Goal: Use online tool/utility: Utilize a website feature to perform a specific function

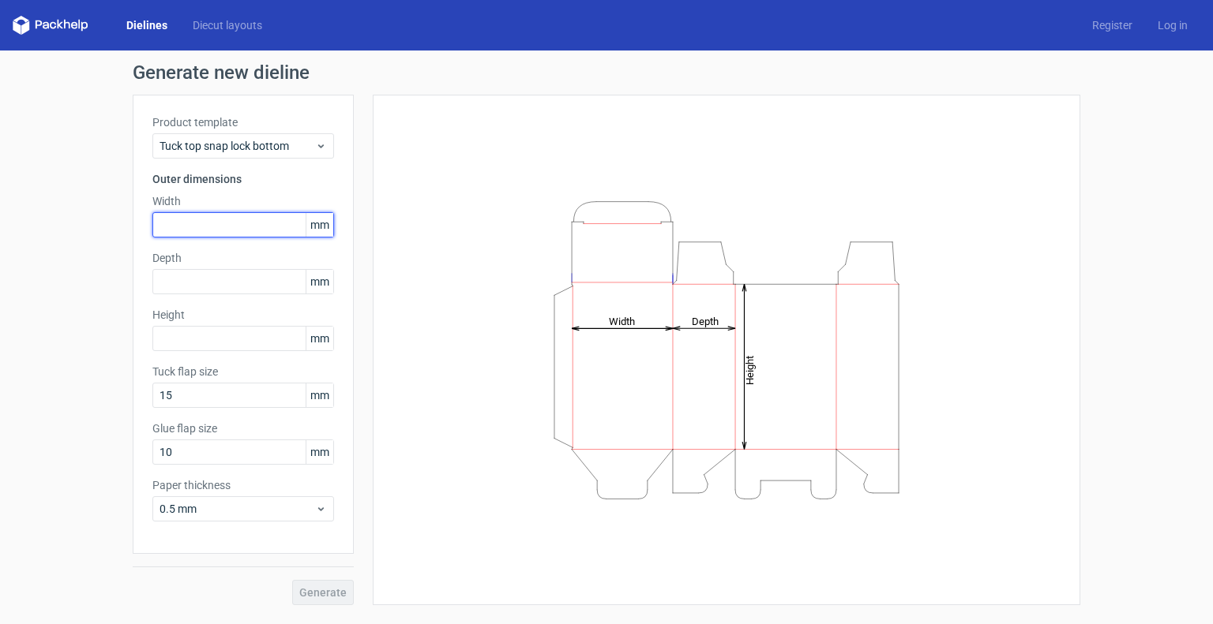
click at [216, 226] on input "text" at bounding box center [243, 224] width 182 height 25
click at [322, 226] on span "mm" at bounding box center [320, 225] width 28 height 24
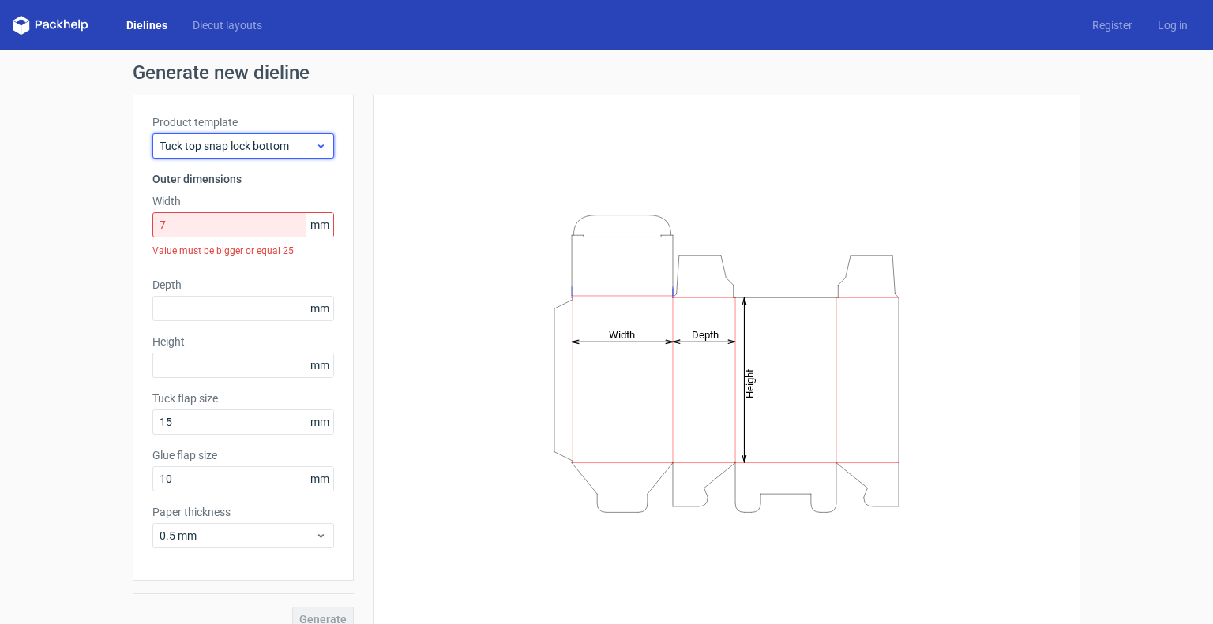
click at [315, 143] on icon at bounding box center [321, 146] width 12 height 13
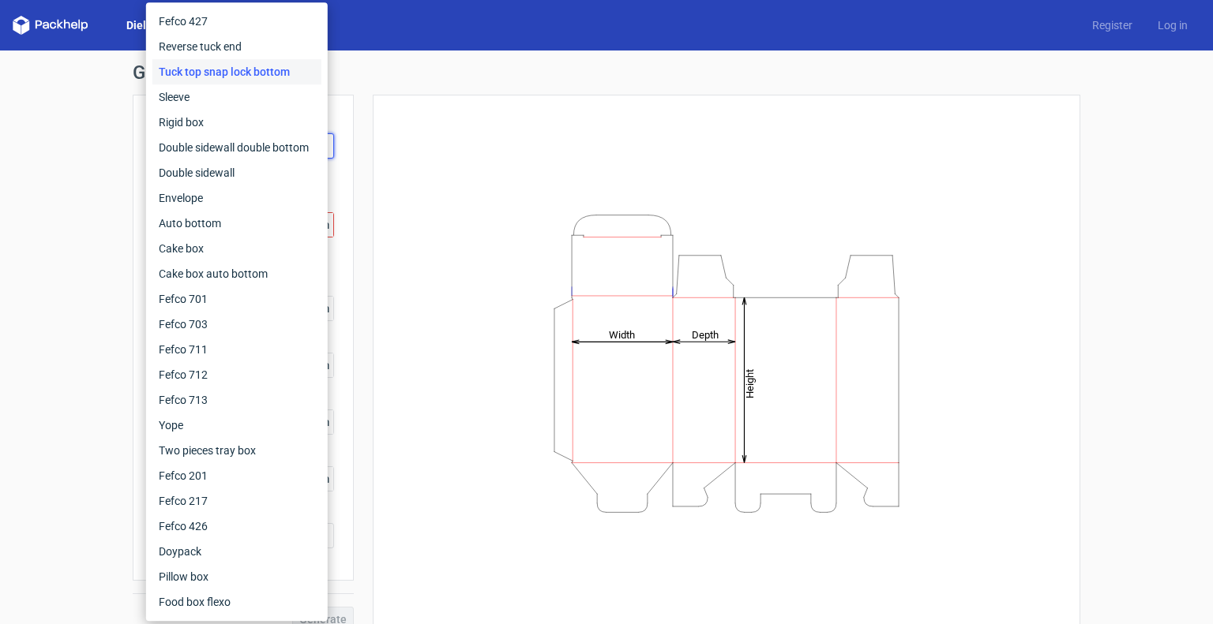
click at [255, 75] on div "Tuck top snap lock bottom" at bounding box center [236, 71] width 169 height 25
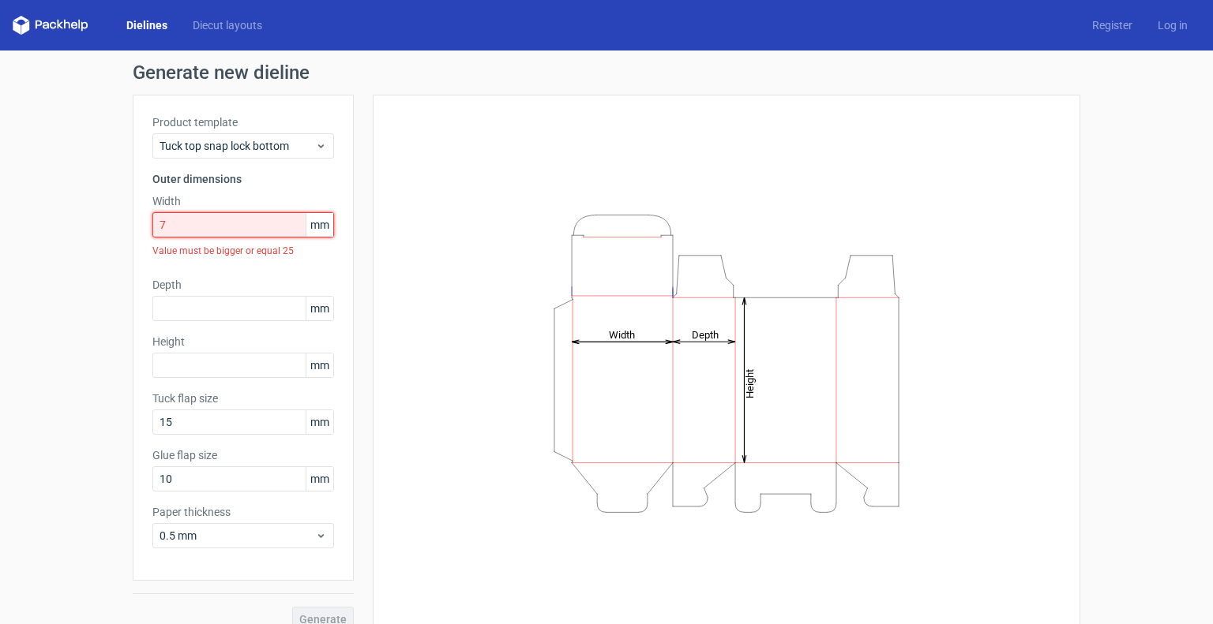
click at [213, 230] on input "7" at bounding box center [243, 224] width 182 height 25
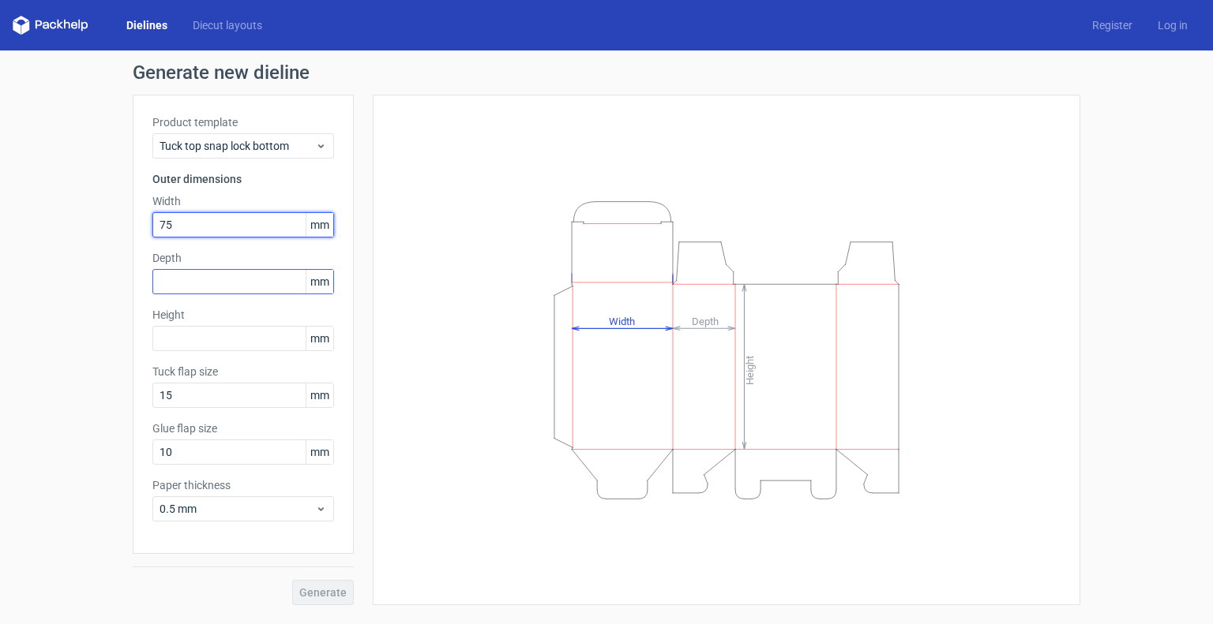
type input "75"
click at [183, 282] on input "text" at bounding box center [243, 281] width 182 height 25
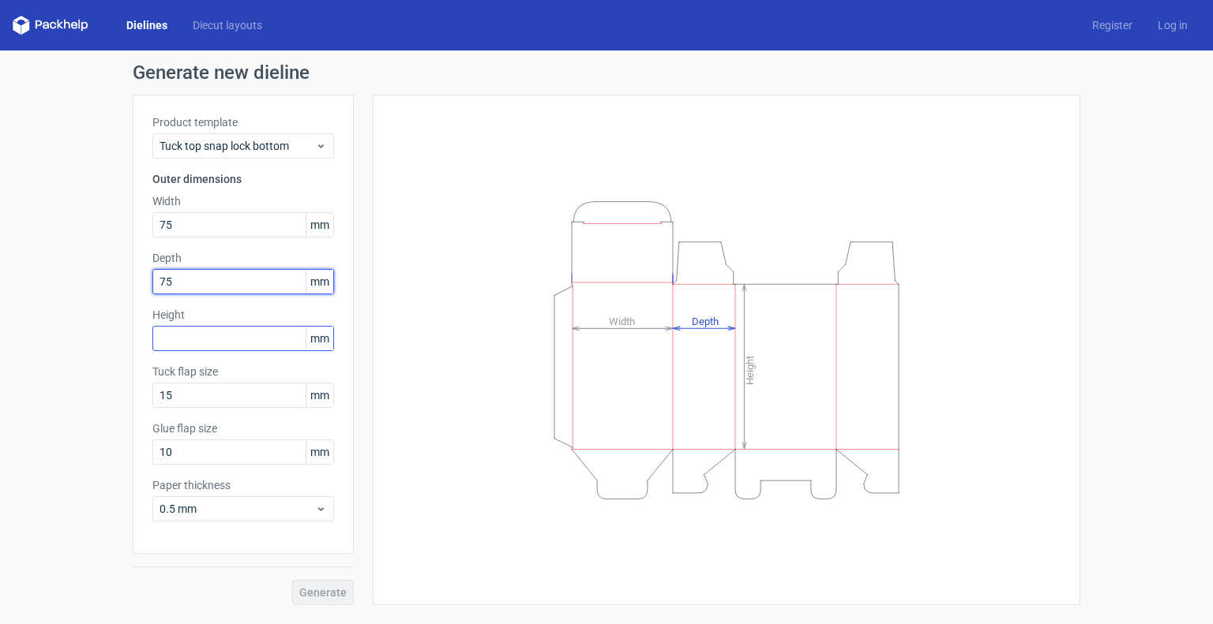
type input "75"
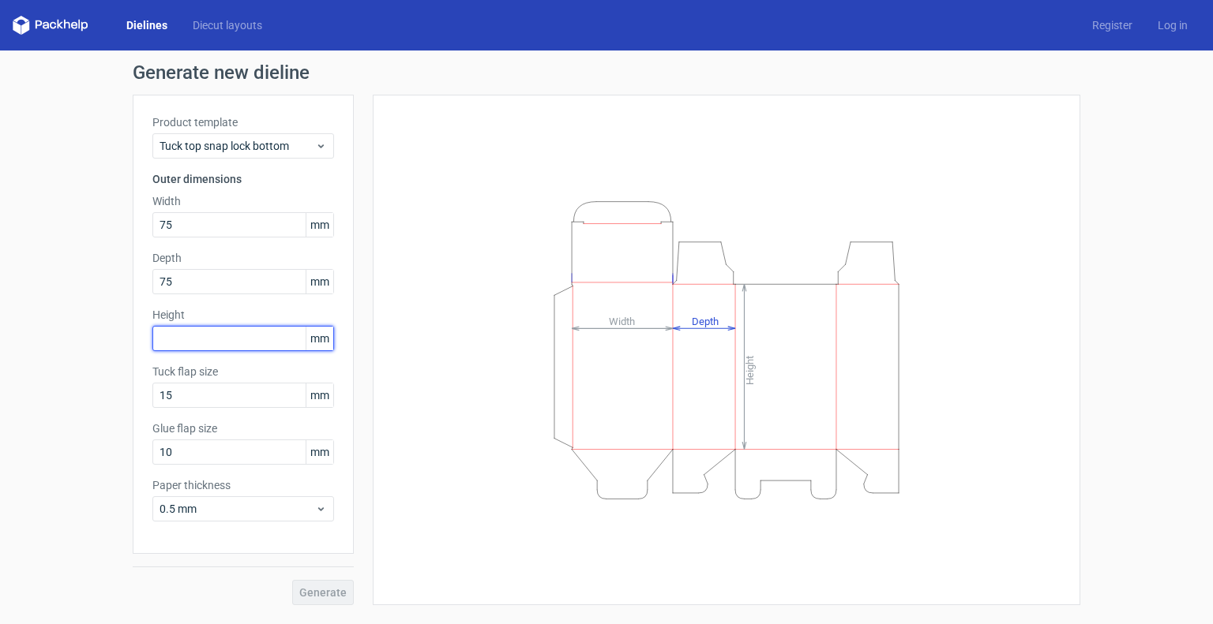
click at [199, 343] on input "text" at bounding box center [243, 338] width 182 height 25
type input "2"
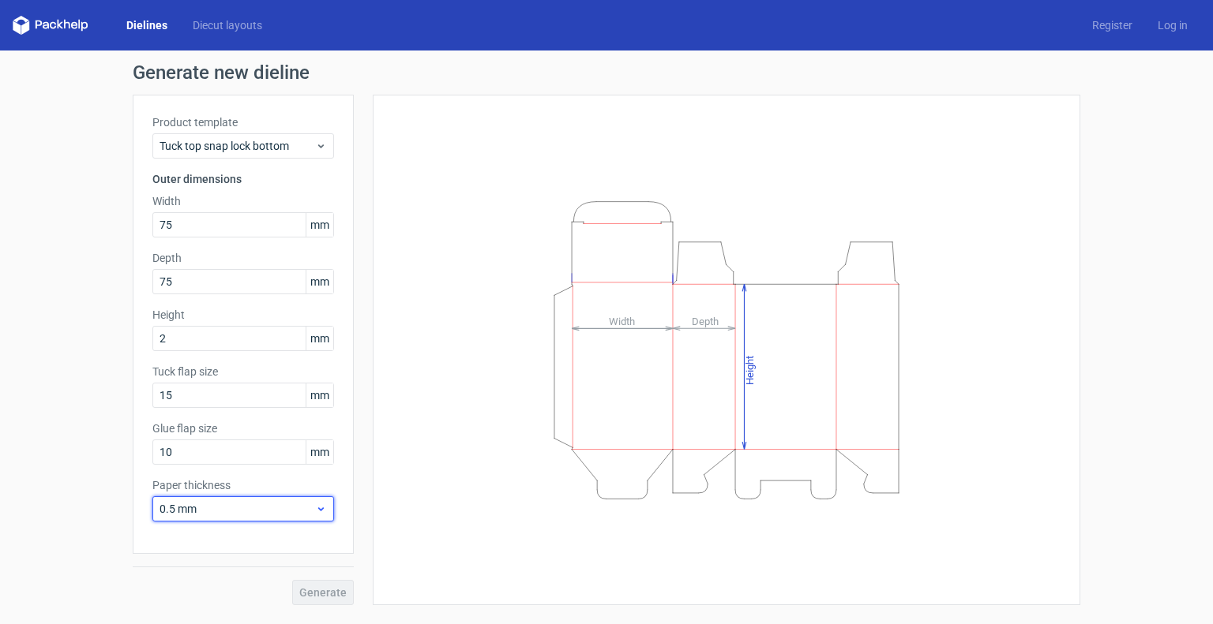
click at [274, 520] on div "Paper thickness 0.5 mm" at bounding box center [243, 500] width 182 height 44
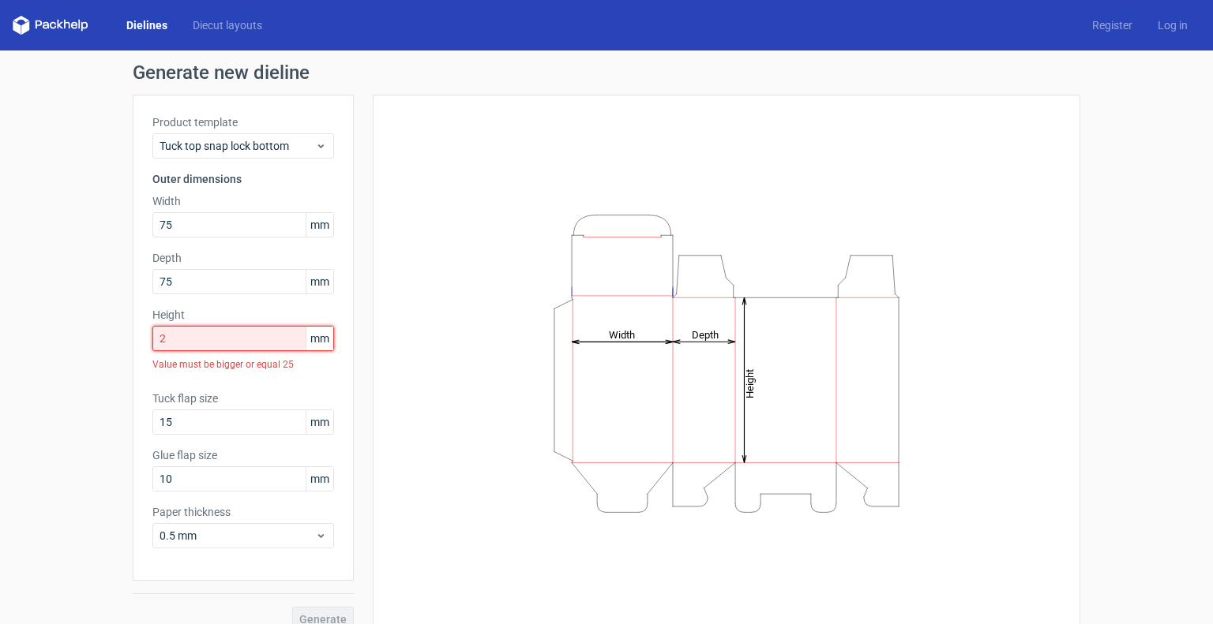
click at [251, 337] on input "2" at bounding box center [243, 338] width 182 height 25
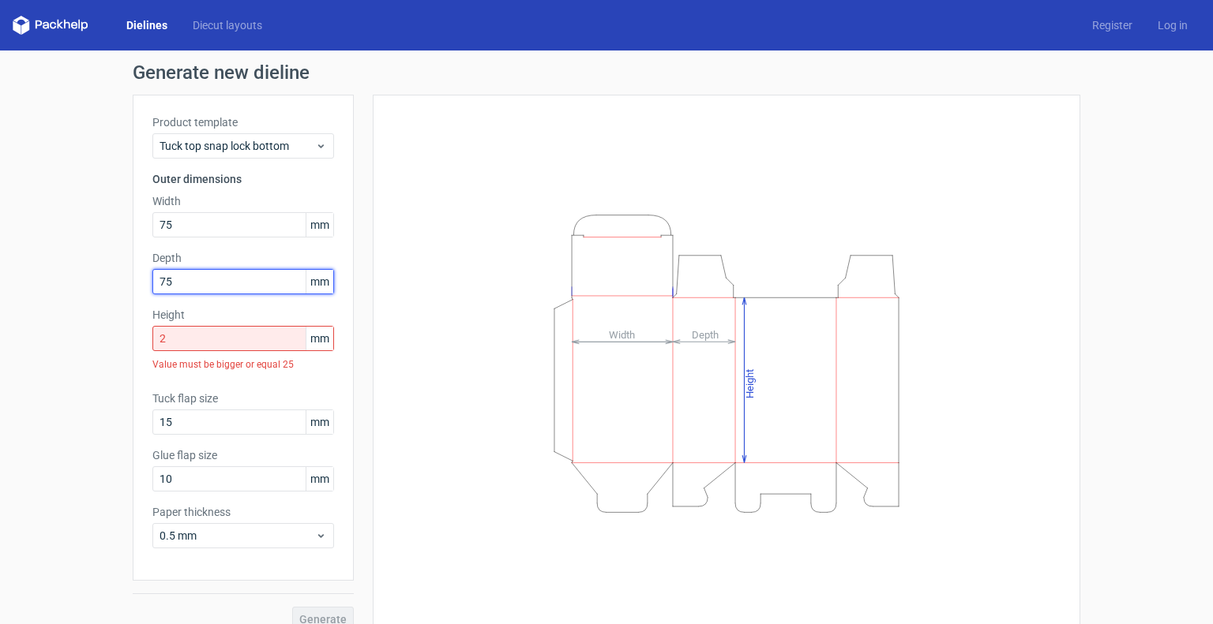
click at [225, 283] on input "75" at bounding box center [243, 281] width 182 height 25
type input "7"
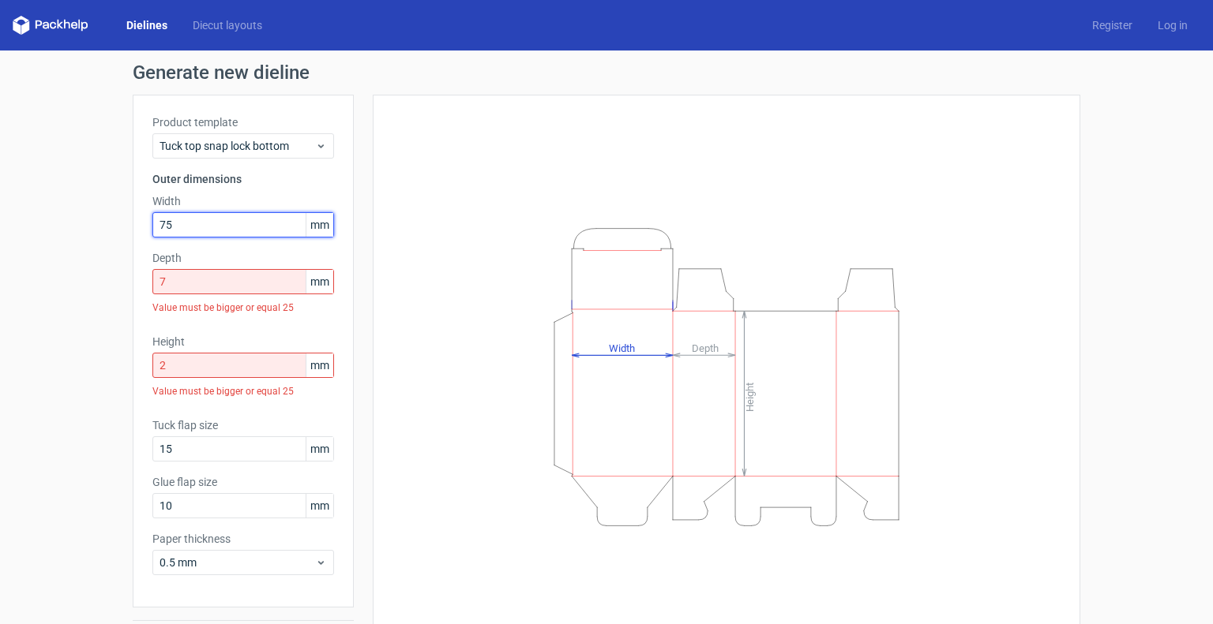
click at [221, 230] on input "75" at bounding box center [243, 224] width 182 height 25
type input "7"
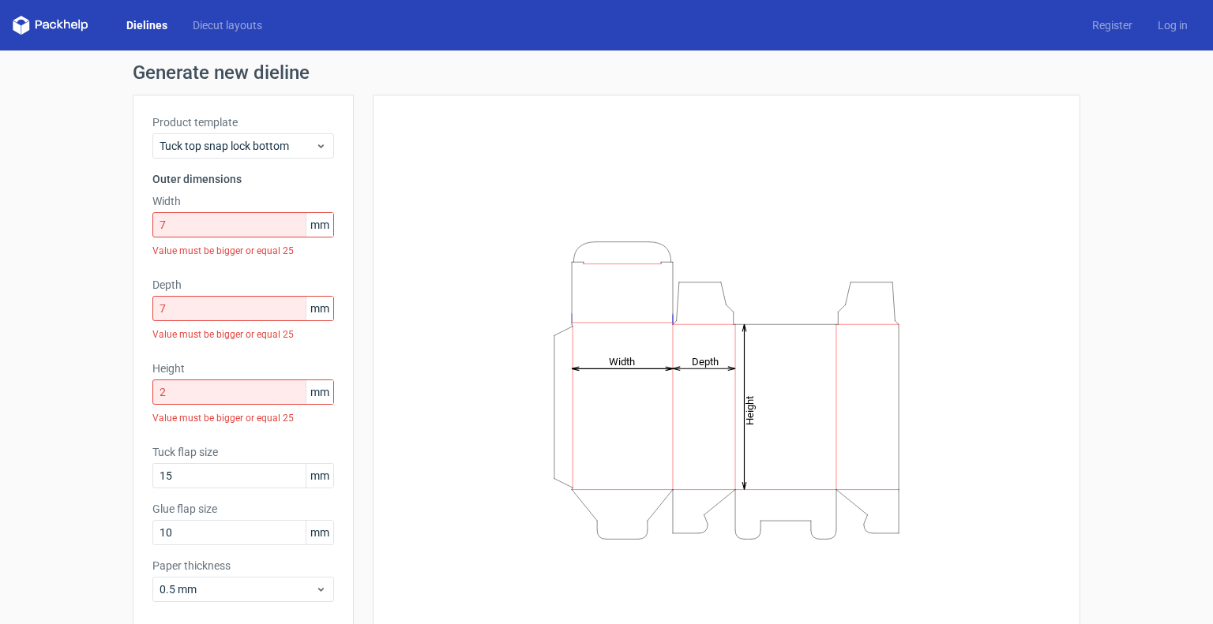
click at [414, 331] on div "Height Depth Width" at bounding box center [726, 390] width 668 height 552
drag, startPoint x: 223, startPoint y: 224, endPoint x: 141, endPoint y: 219, distance: 81.5
click at [141, 219] on div "Product template Tuck top snap lock bottom Outer dimensions Width 7 mm Value mu…" at bounding box center [243, 365] width 221 height 540
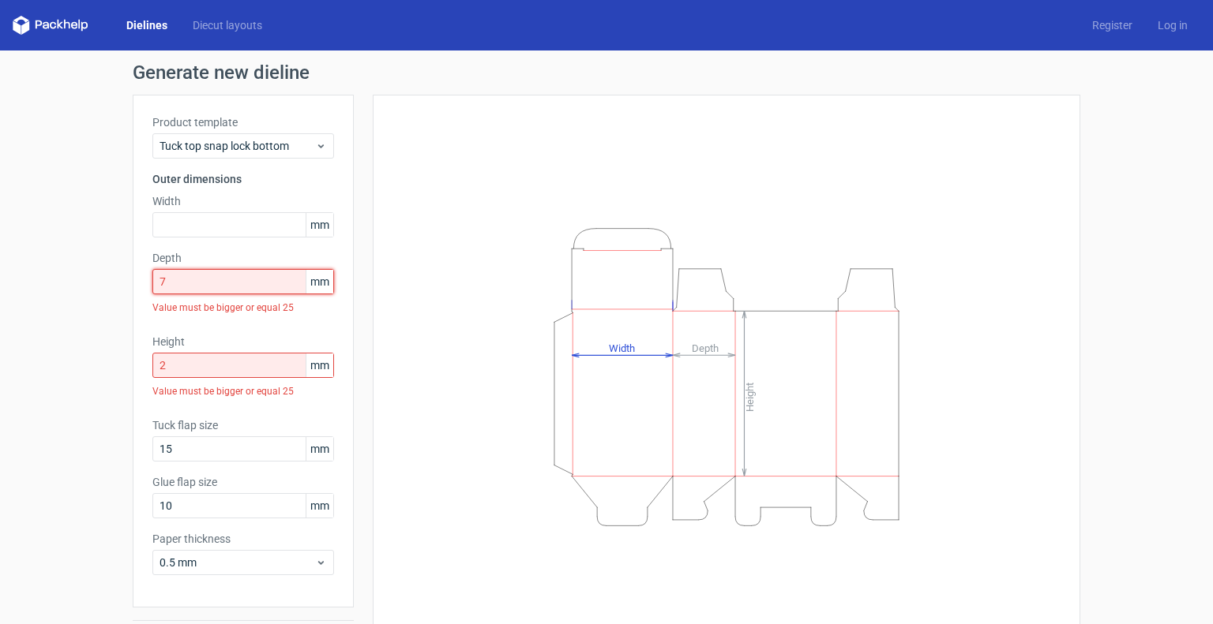
click at [197, 283] on input "7" at bounding box center [243, 281] width 182 height 25
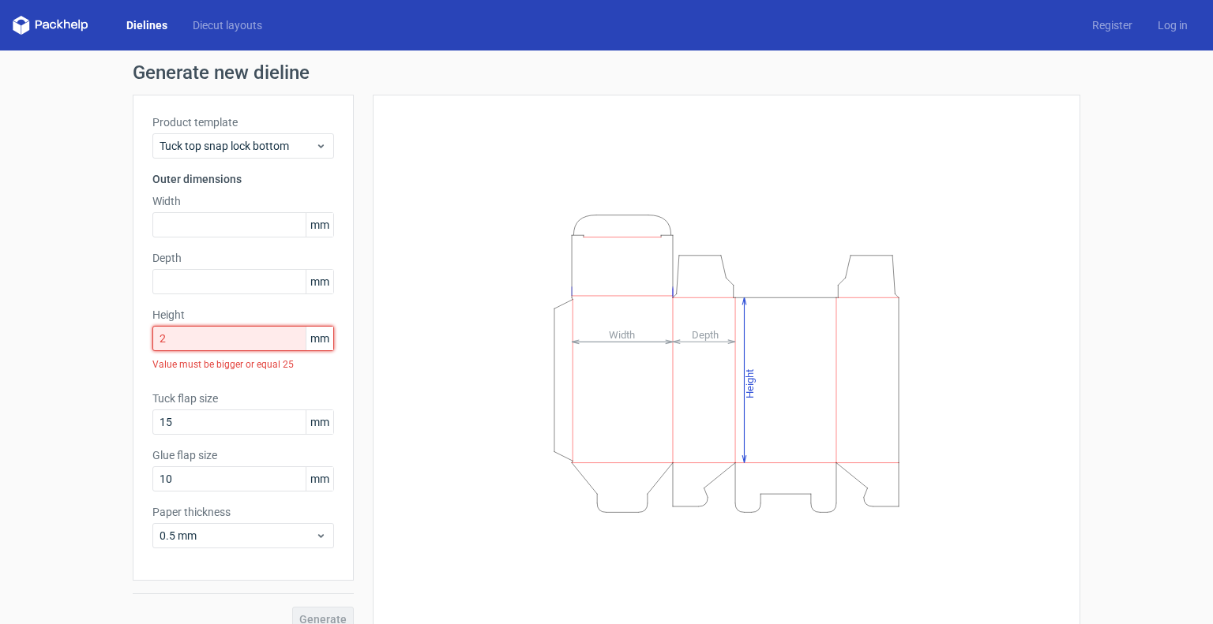
click at [202, 345] on input "2" at bounding box center [243, 338] width 182 height 25
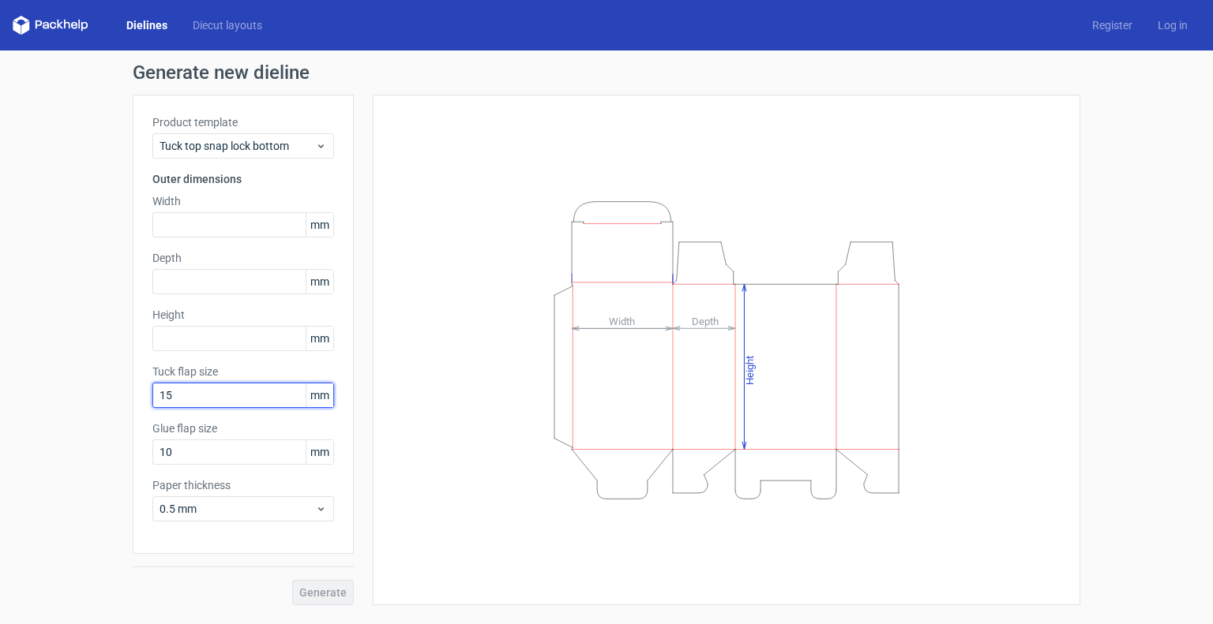
click at [240, 393] on input "15" at bounding box center [243, 395] width 182 height 25
type input "1"
type input "7"
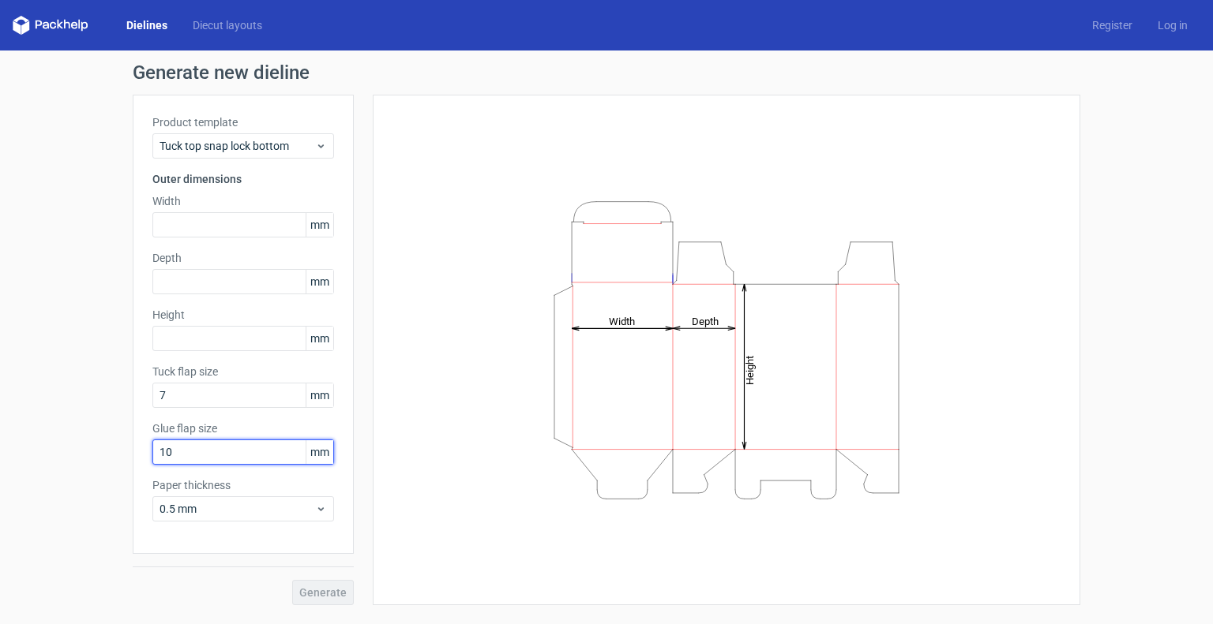
click at [235, 448] on input "10" at bounding box center [243, 452] width 182 height 25
type input "1"
type input "7"
click at [306, 578] on div "Generate" at bounding box center [243, 579] width 221 height 51
click at [274, 144] on span "Tuck top snap lock bottom" at bounding box center [237, 146] width 156 height 16
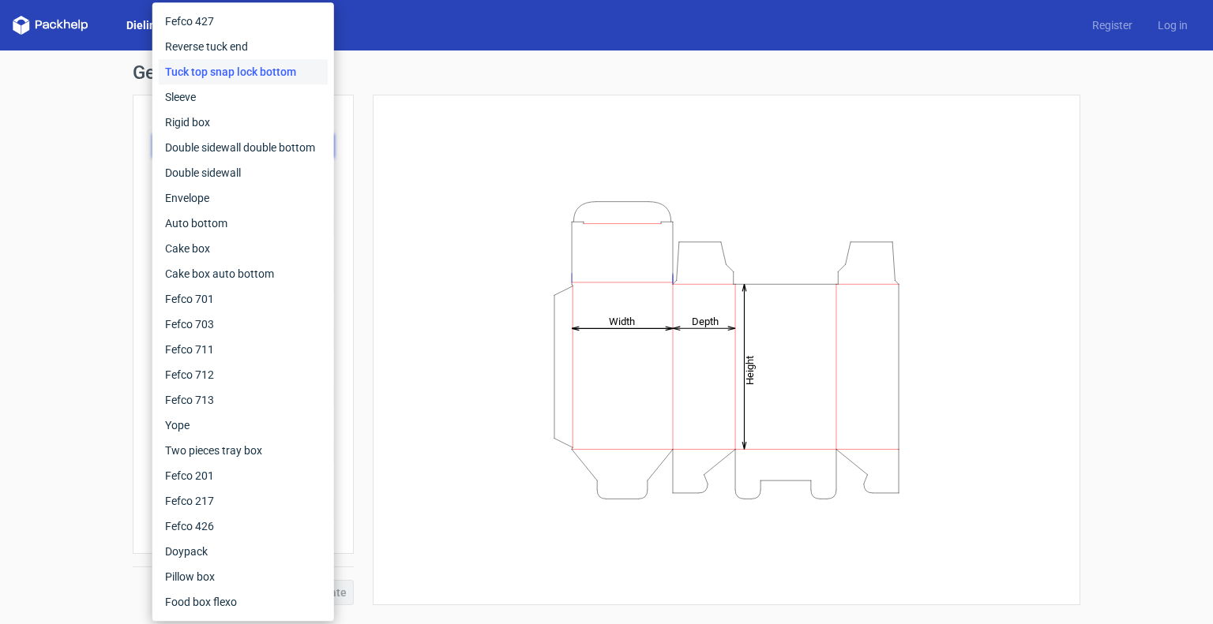
click at [430, 474] on div "Height Depth Width" at bounding box center [726, 349] width 668 height 471
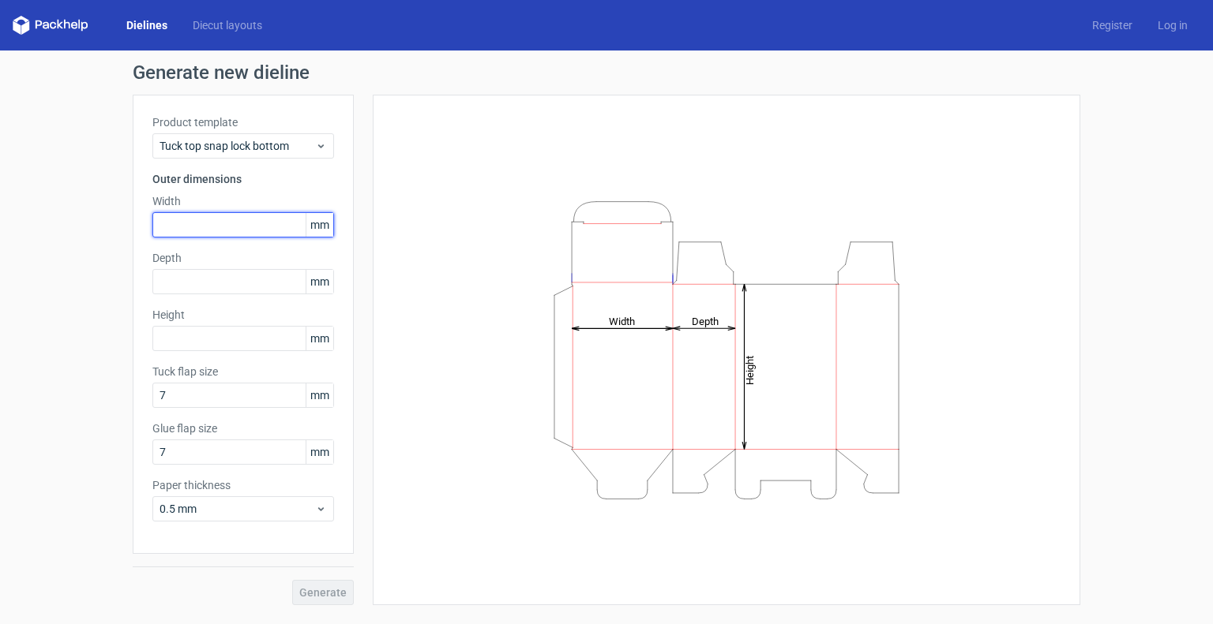
click at [242, 223] on input "text" at bounding box center [243, 224] width 182 height 25
click at [335, 223] on div "Product template Tuck top snap lock bottom Outer dimensions Width mm Depth mm H…" at bounding box center [243, 324] width 221 height 459
click at [324, 223] on span "mm" at bounding box center [320, 225] width 28 height 24
type input "7"
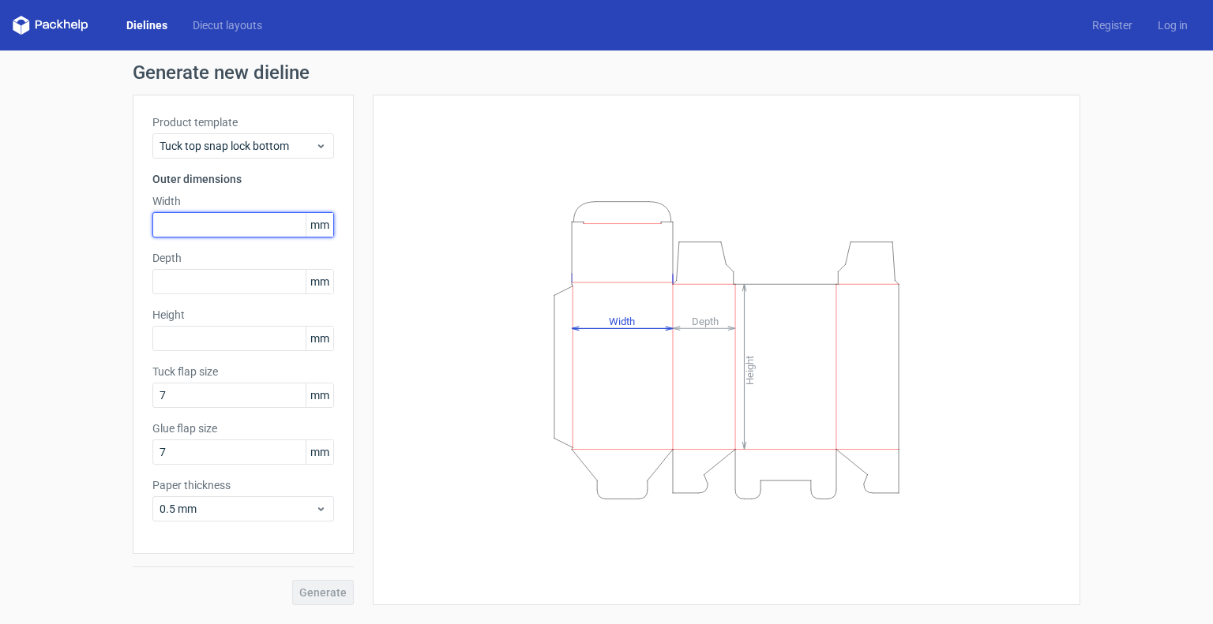
type input "7"
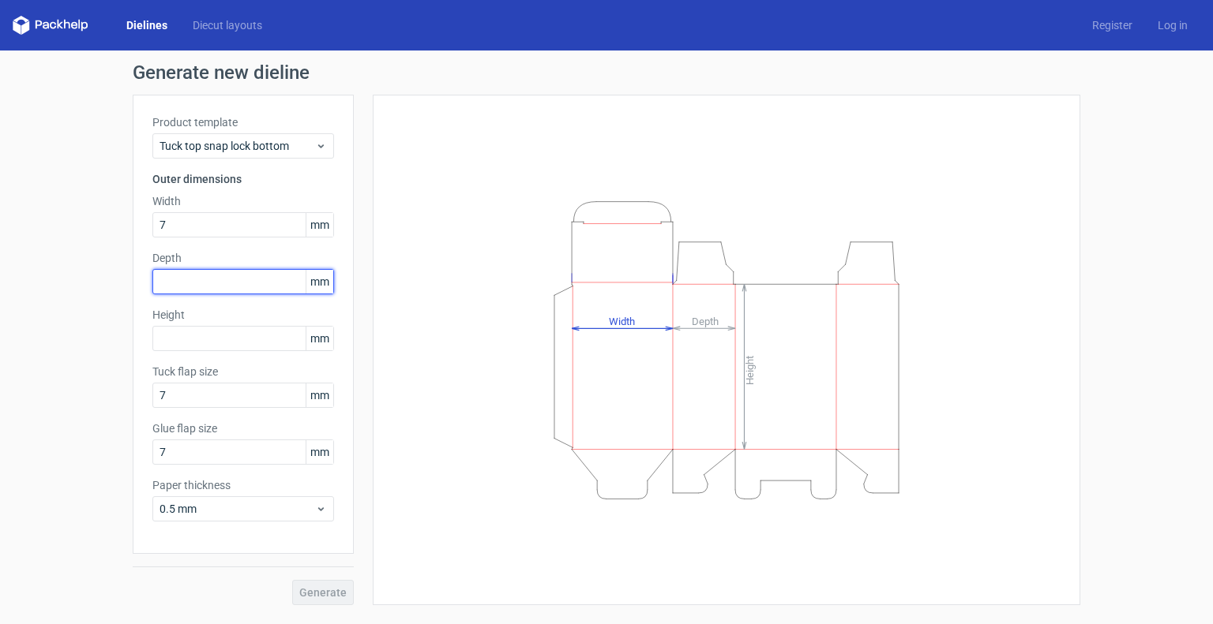
click at [218, 278] on div "Depth mm" at bounding box center [243, 272] width 182 height 44
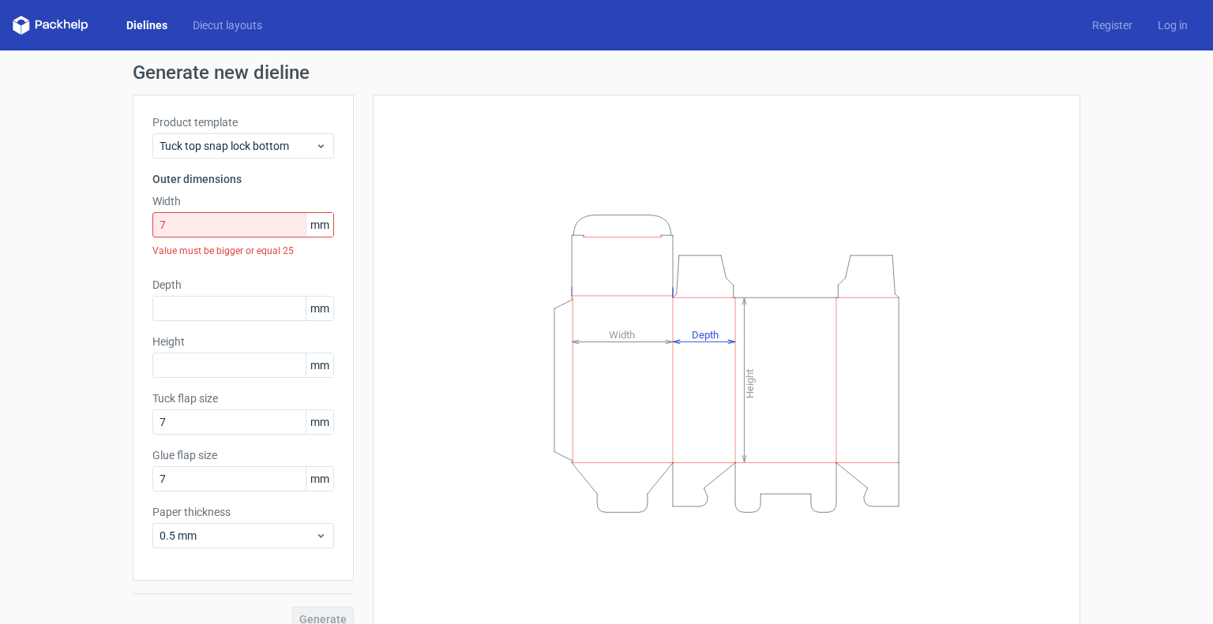
click at [401, 251] on div "Height Depth Width" at bounding box center [726, 363] width 668 height 498
click at [246, 22] on link "Diecut layouts" at bounding box center [227, 25] width 95 height 16
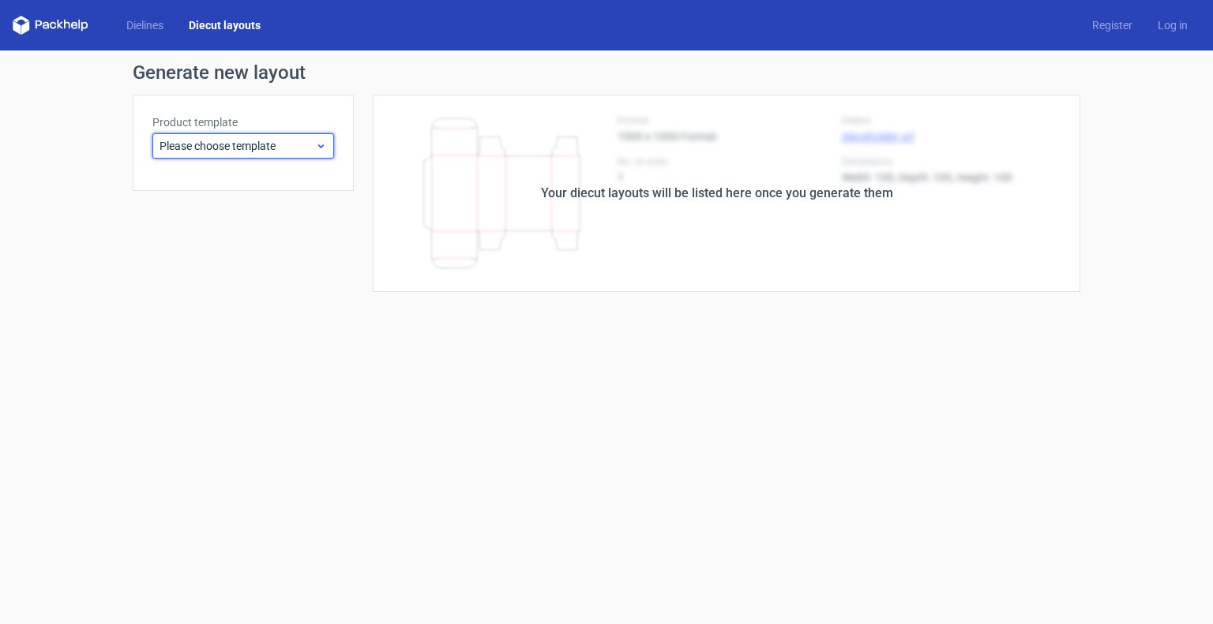
click at [279, 143] on span "Please choose template" at bounding box center [237, 146] width 156 height 16
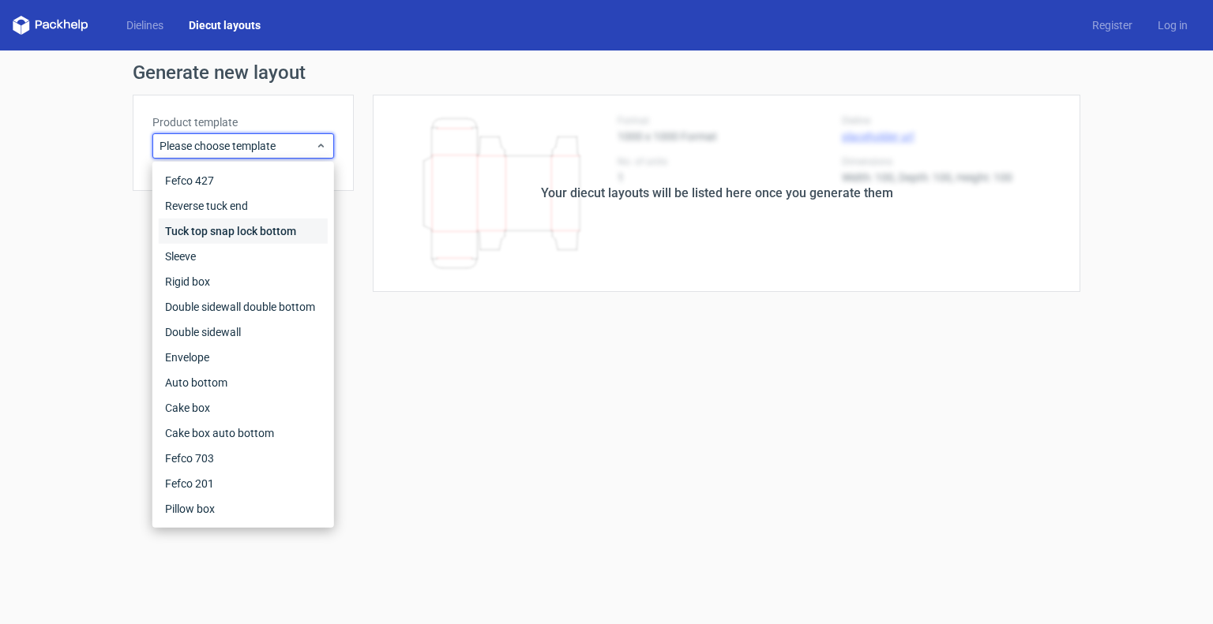
click at [263, 238] on div "Tuck top snap lock bottom" at bounding box center [243, 231] width 169 height 25
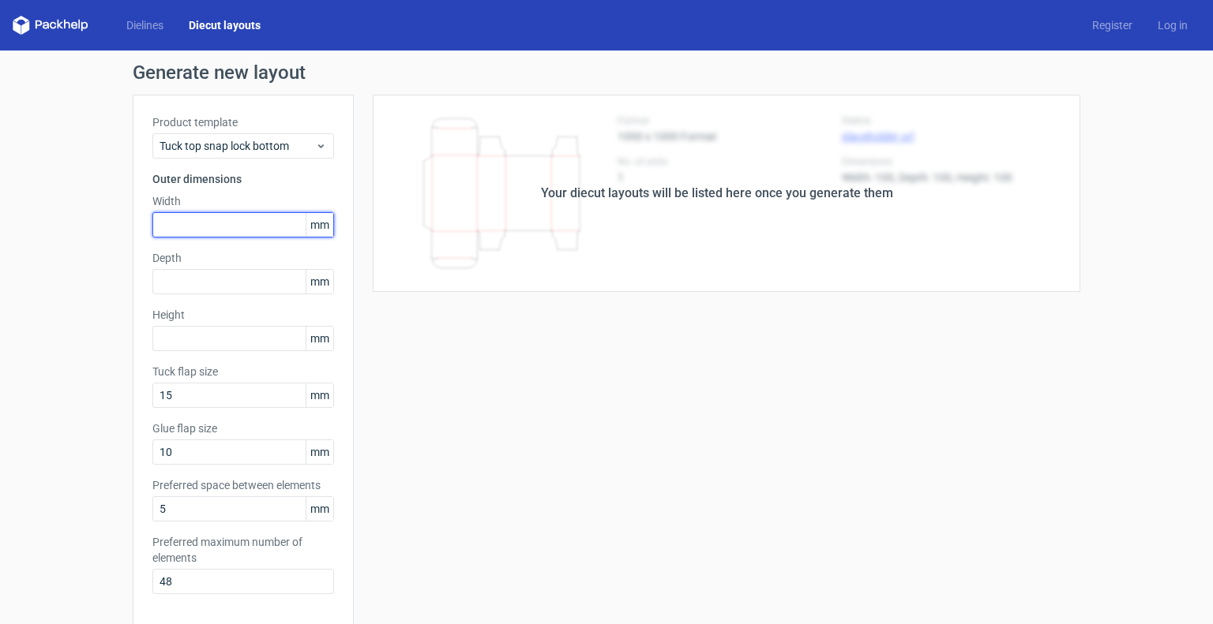
click at [261, 222] on input "text" at bounding box center [243, 224] width 182 height 25
type input "7"
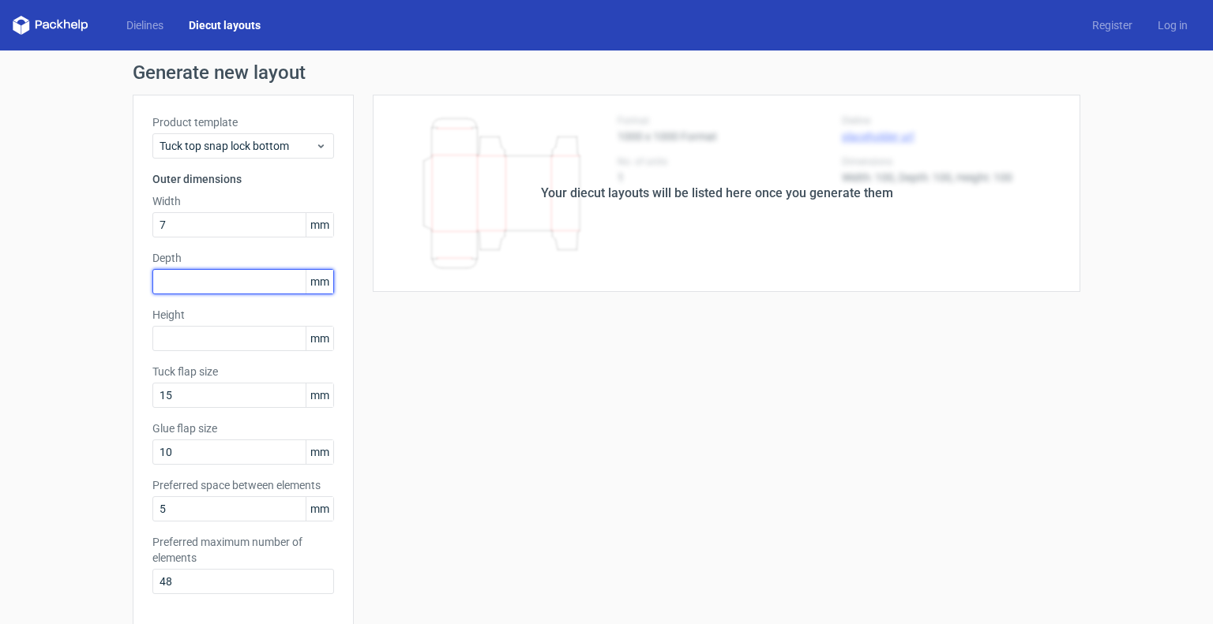
click at [209, 274] on div "Product template Tuck top snap lock bottom Outer dimensions Width 7 mm Depth mm…" at bounding box center [243, 361] width 221 height 532
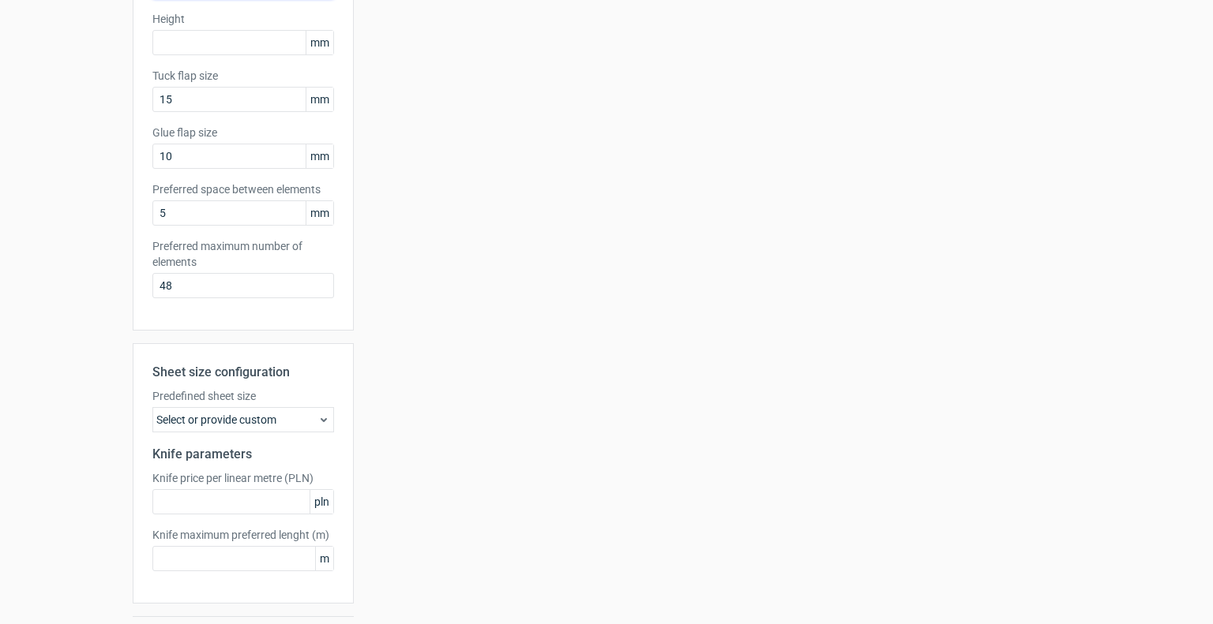
scroll to position [129, 0]
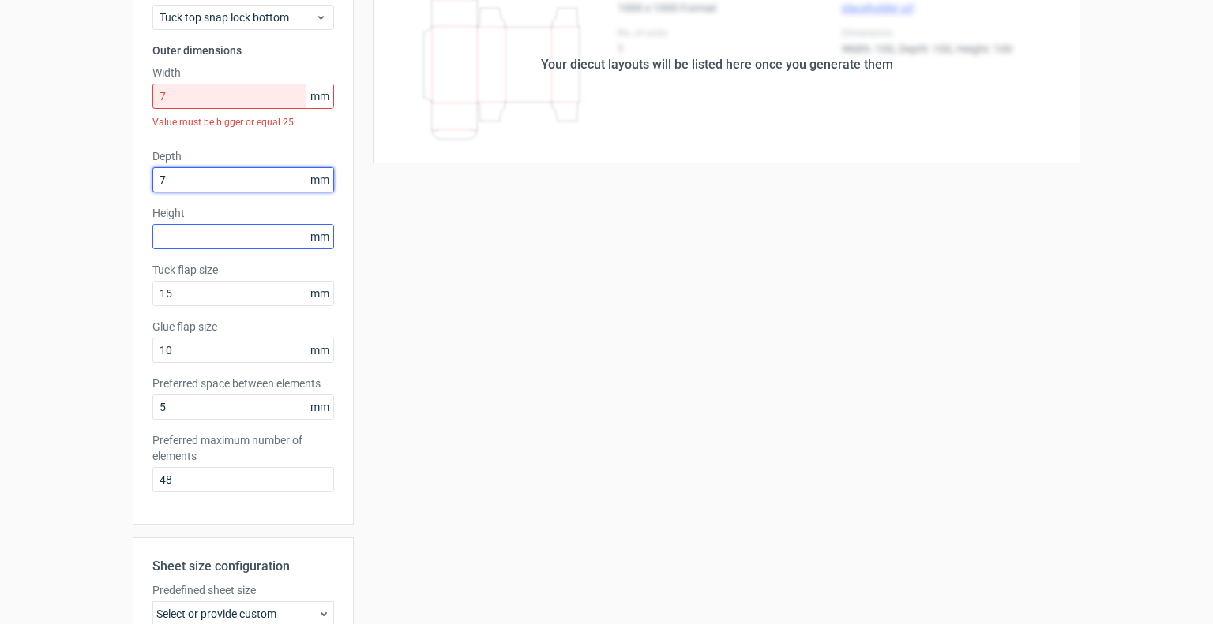
type input "7"
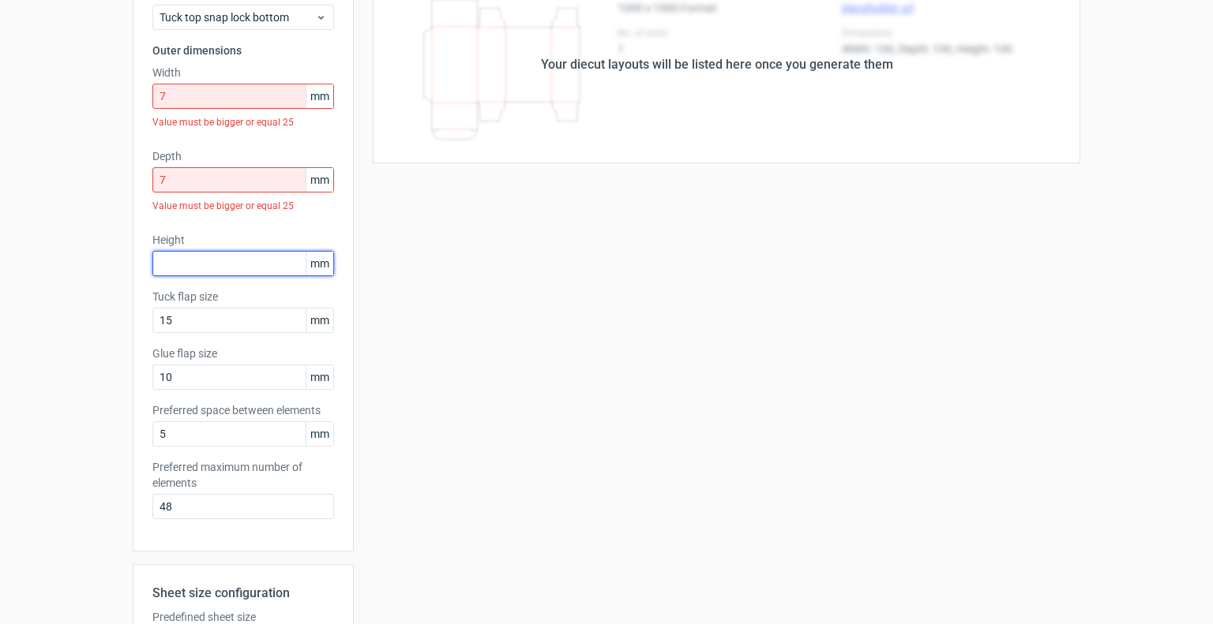
click at [221, 240] on div "Height mm" at bounding box center [243, 254] width 182 height 44
type input "2"
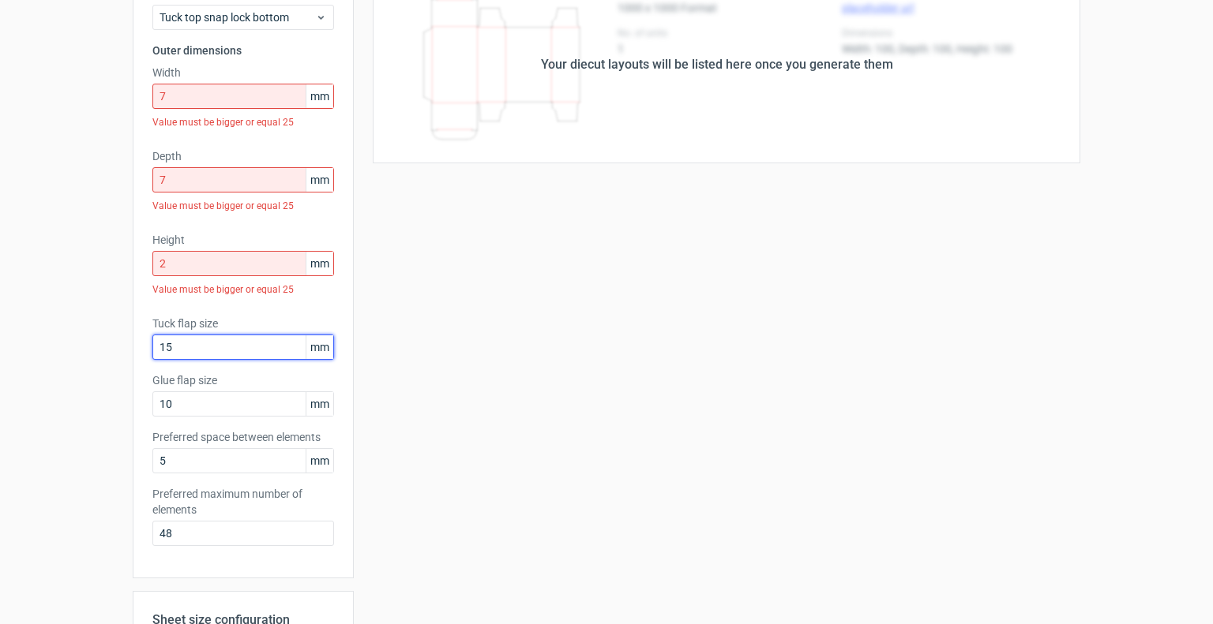
click at [241, 316] on div "Tuck flap size 15 mm" at bounding box center [243, 338] width 182 height 44
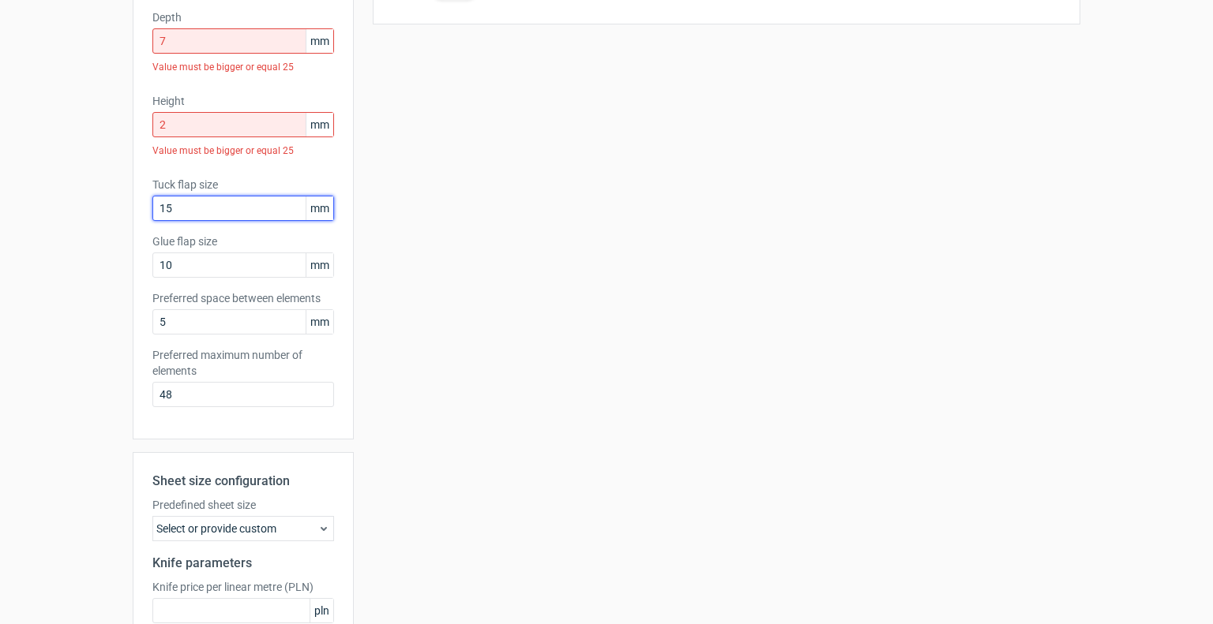
scroll to position [419, 0]
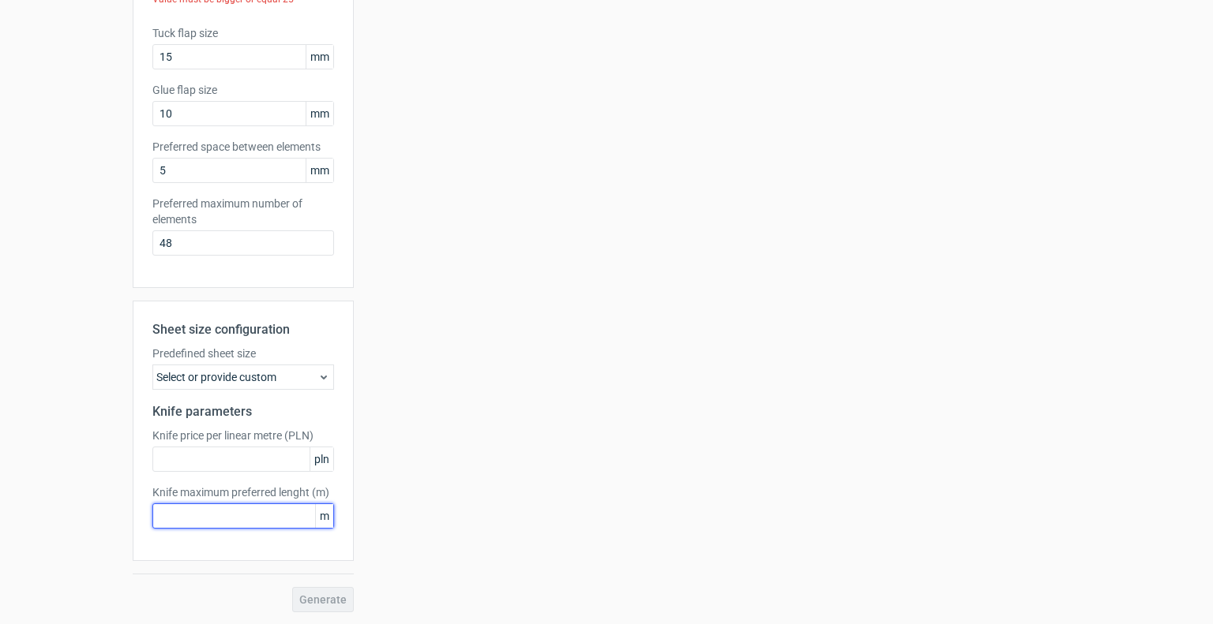
click at [245, 512] on input "text" at bounding box center [243, 516] width 182 height 25
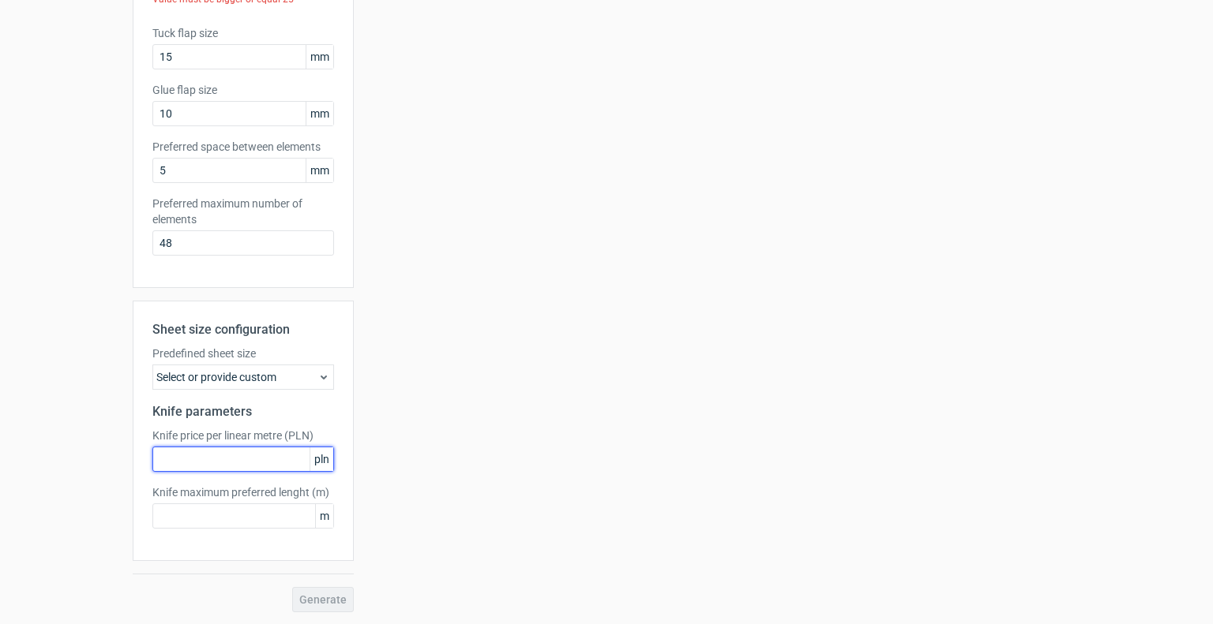
click at [270, 467] on input "text" at bounding box center [243, 459] width 182 height 25
type input "1"
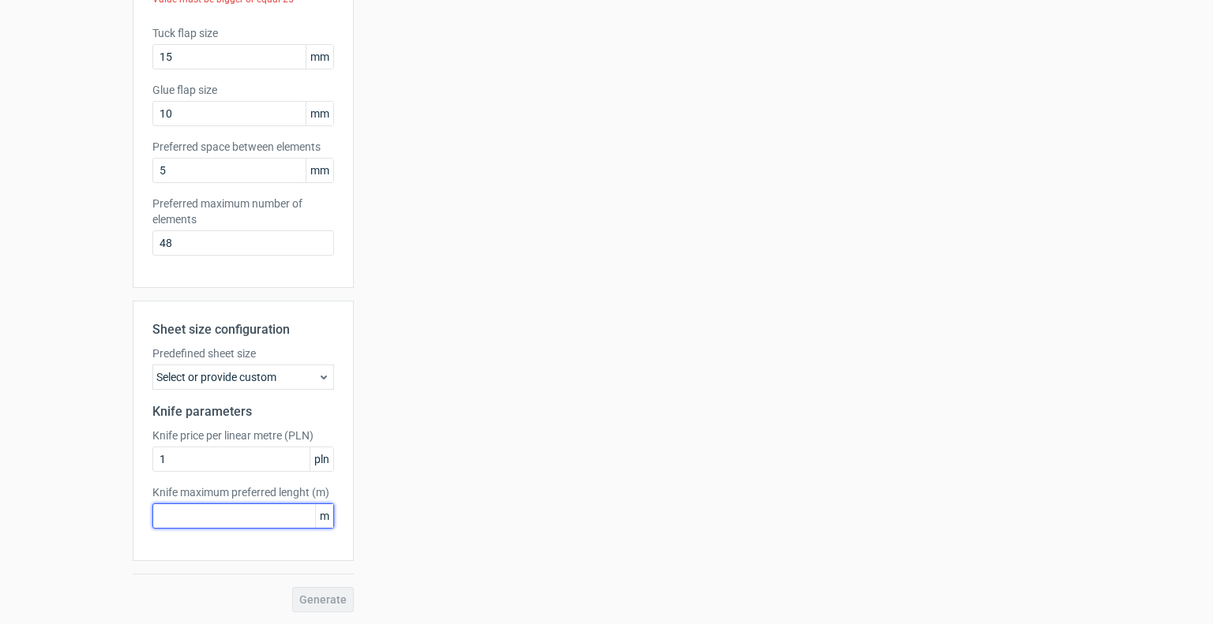
click at [273, 518] on input "text" at bounding box center [243, 516] width 182 height 25
type input "1"
click at [207, 386] on div "Select or provide custom" at bounding box center [243, 377] width 182 height 25
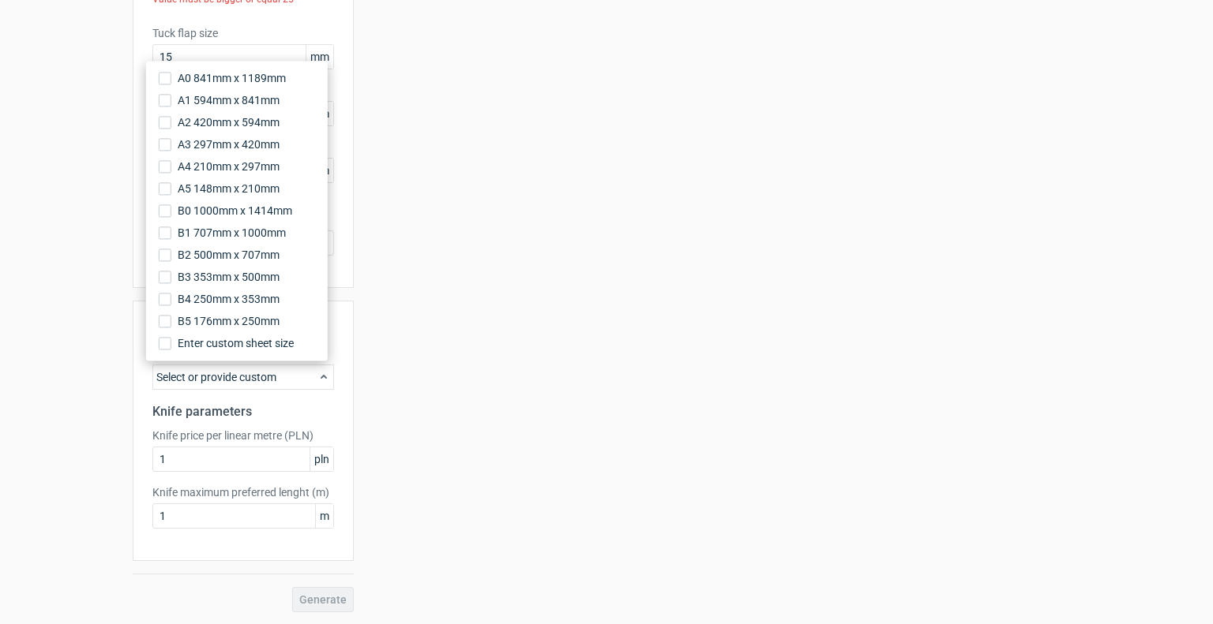
click at [554, 295] on div "Your diecut layouts will be listed here once you generate them Height Depth Wid…" at bounding box center [717, 144] width 726 height 937
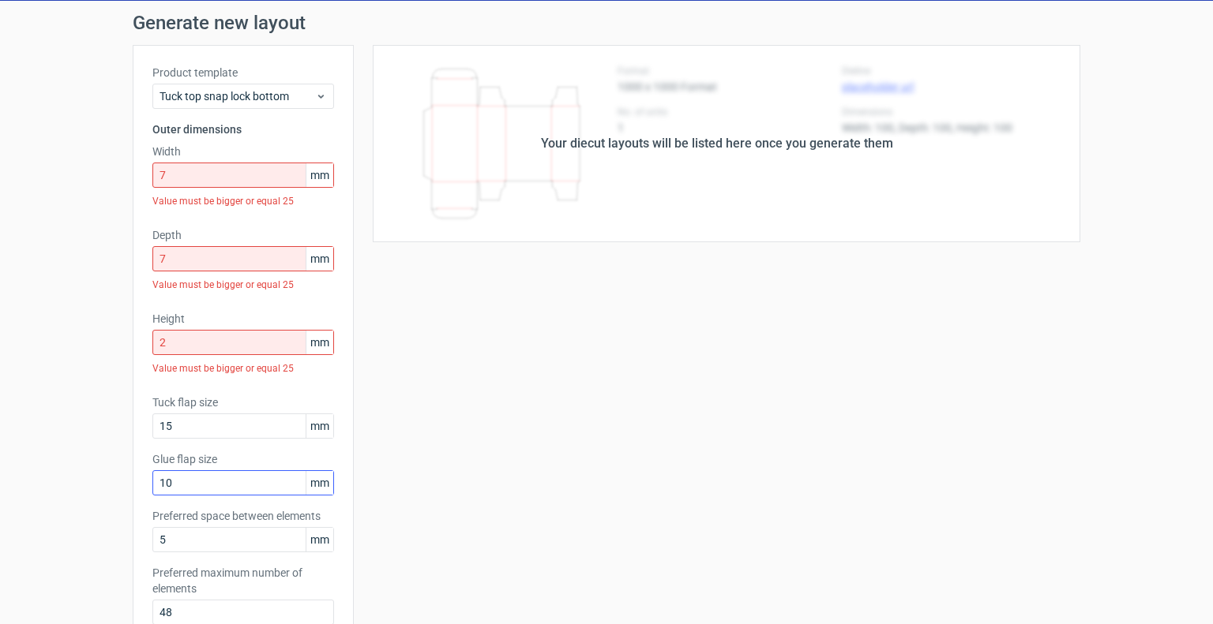
scroll to position [0, 0]
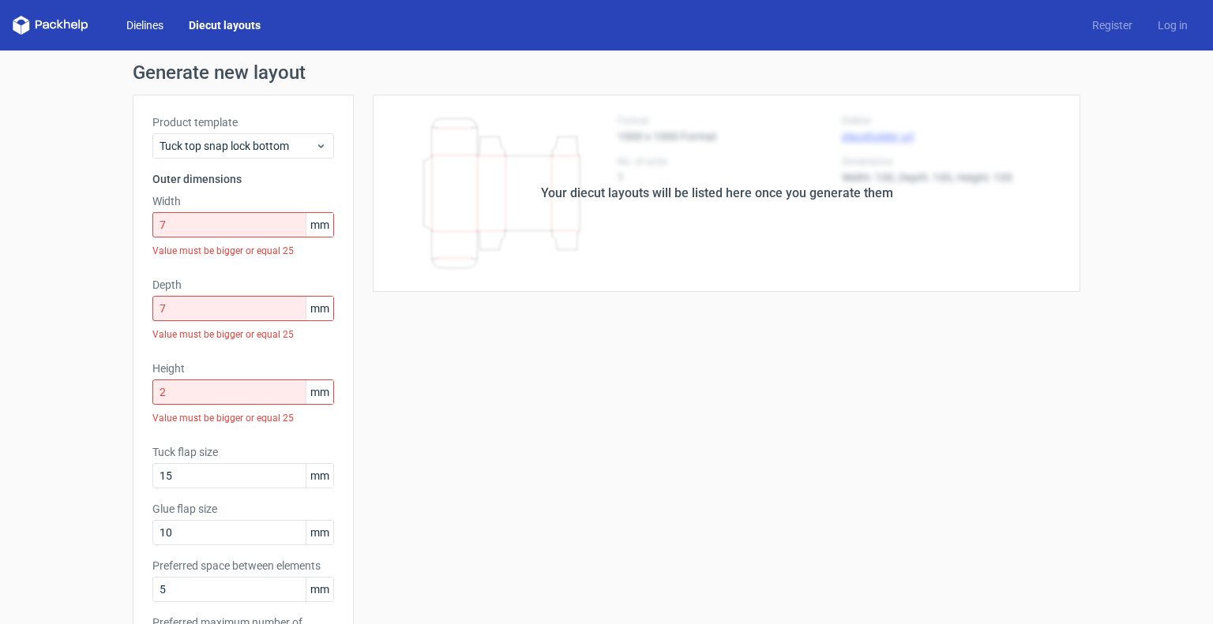
click at [144, 27] on link "Dielines" at bounding box center [145, 25] width 62 height 16
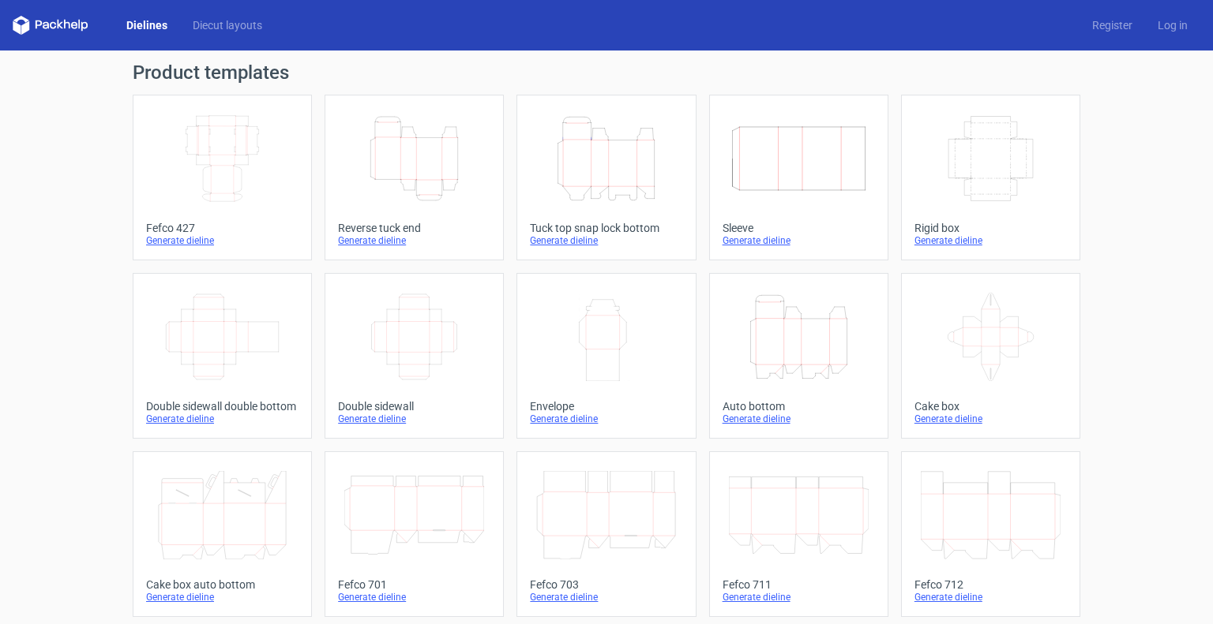
click at [572, 240] on div "Generate dieline" at bounding box center [606, 240] width 152 height 13
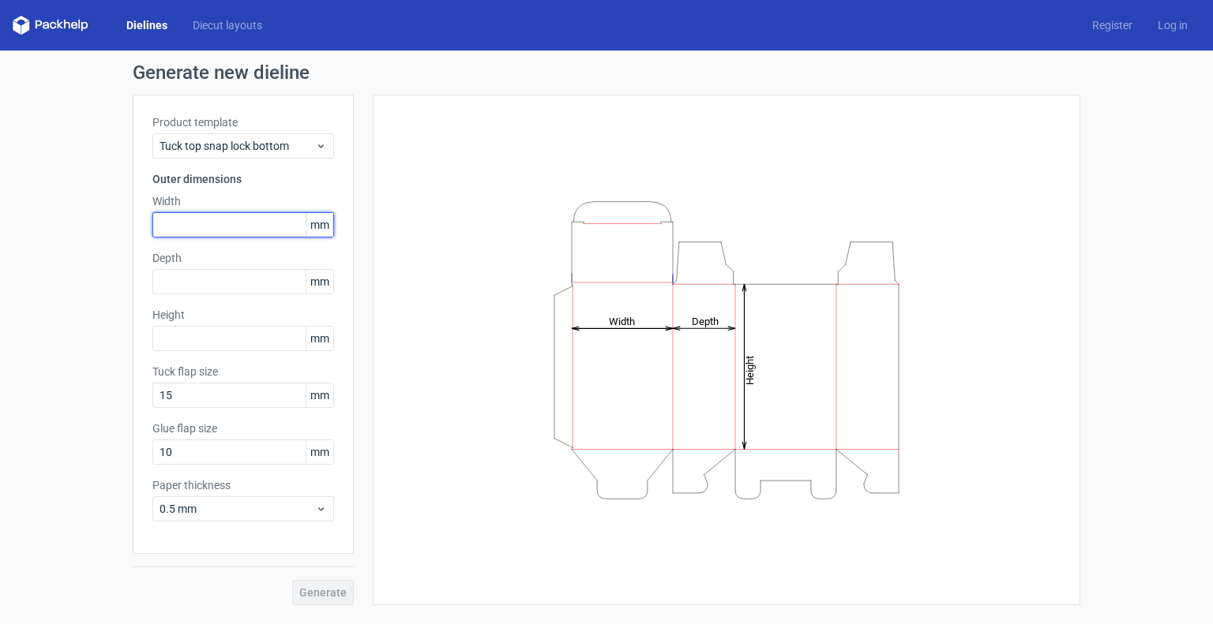
click at [219, 221] on input "text" at bounding box center [243, 224] width 182 height 25
type input "7"
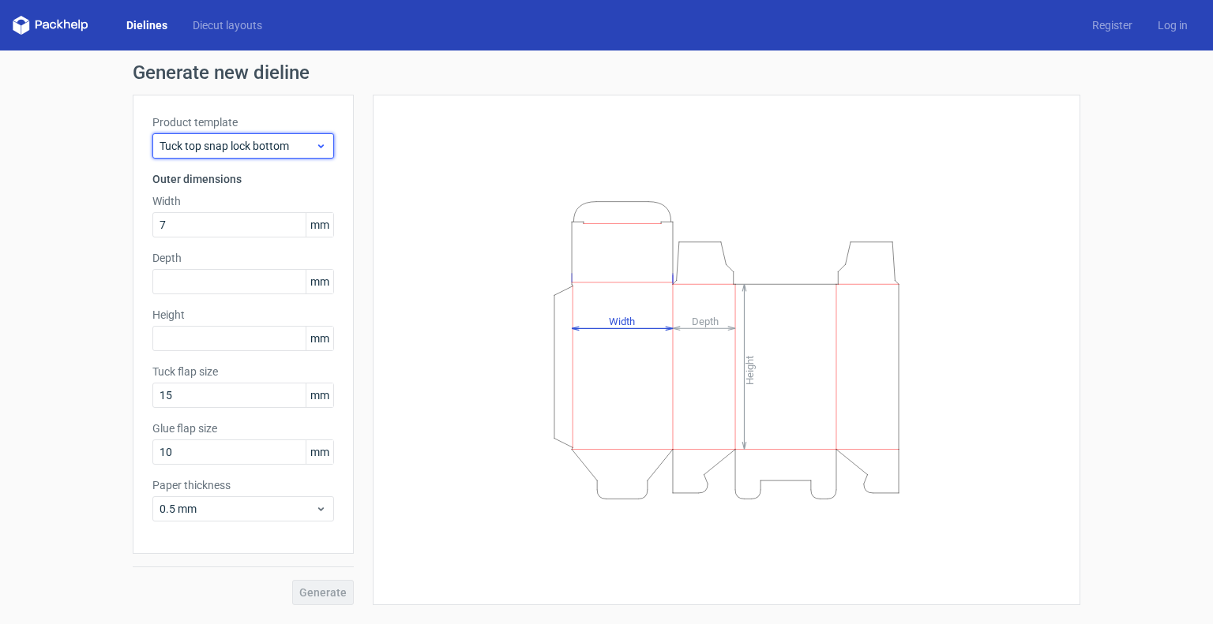
click at [278, 143] on span "Tuck top snap lock bottom" at bounding box center [237, 146] width 156 height 16
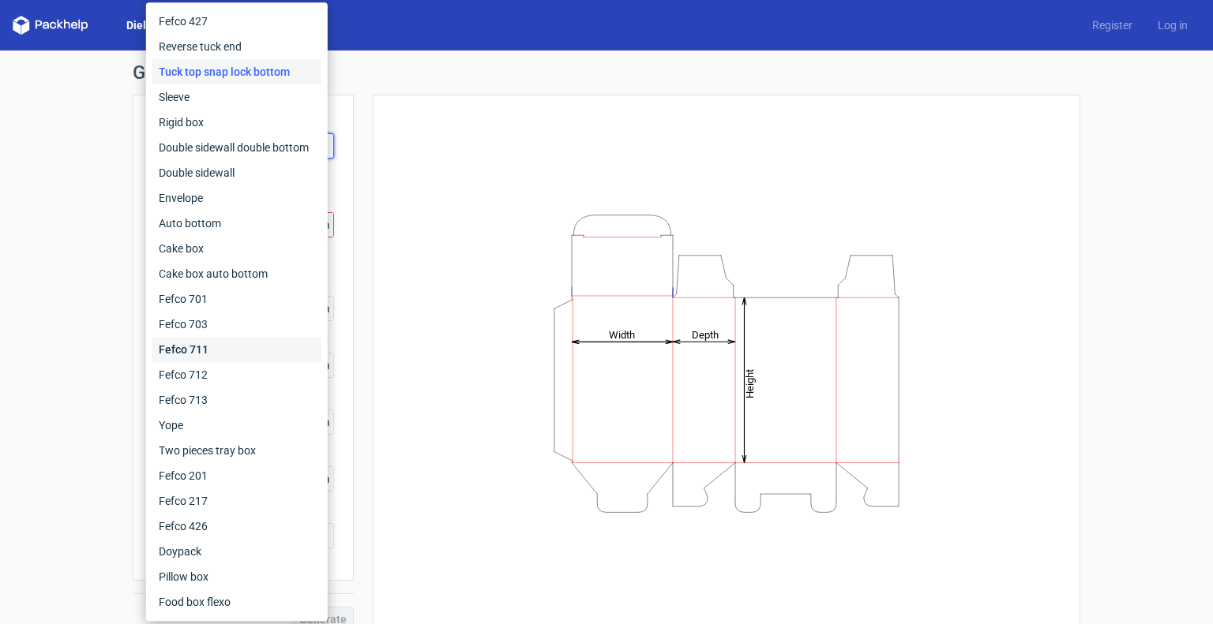
scroll to position [20, 0]
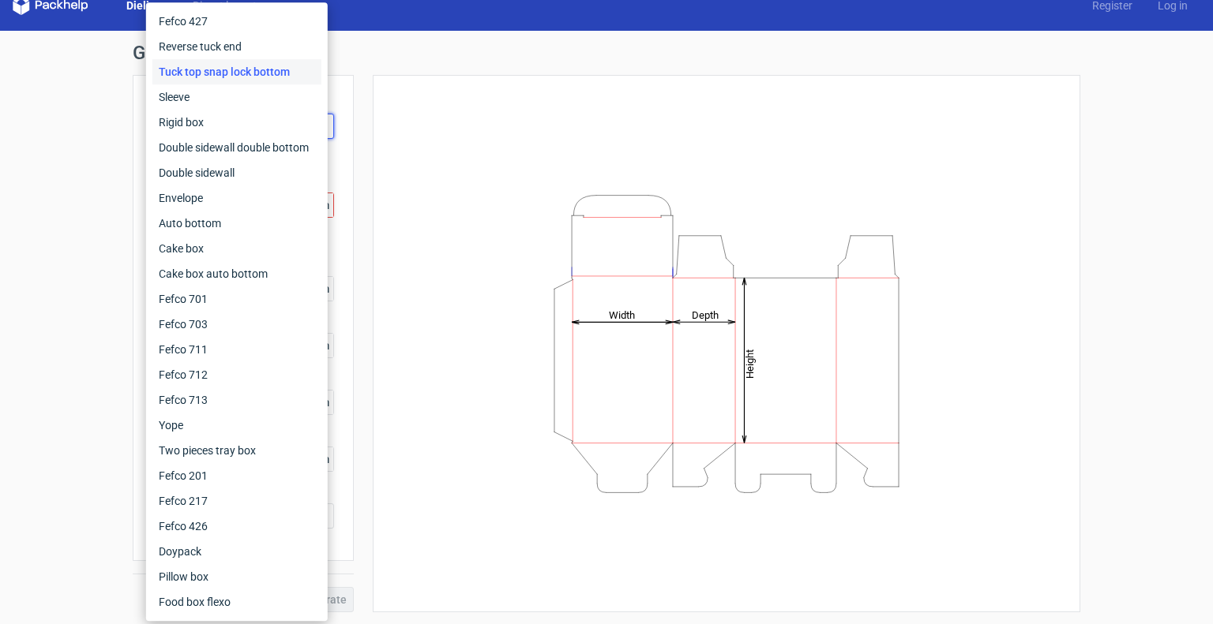
click at [412, 271] on div "Height Depth Width" at bounding box center [726, 344] width 668 height 498
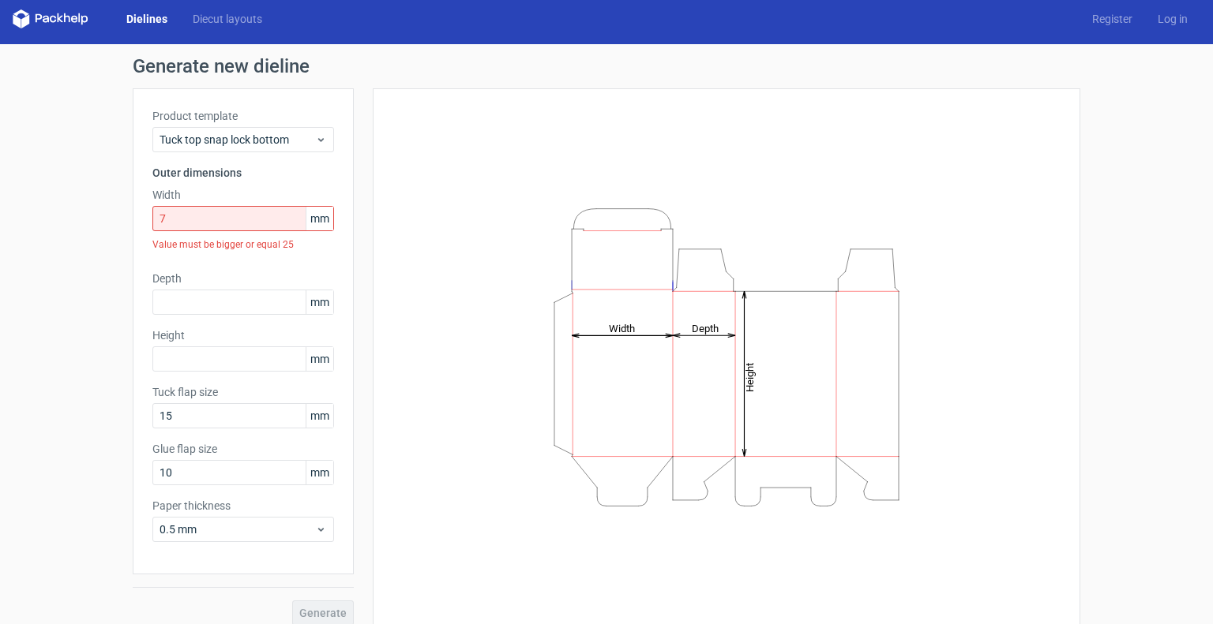
scroll to position [0, 0]
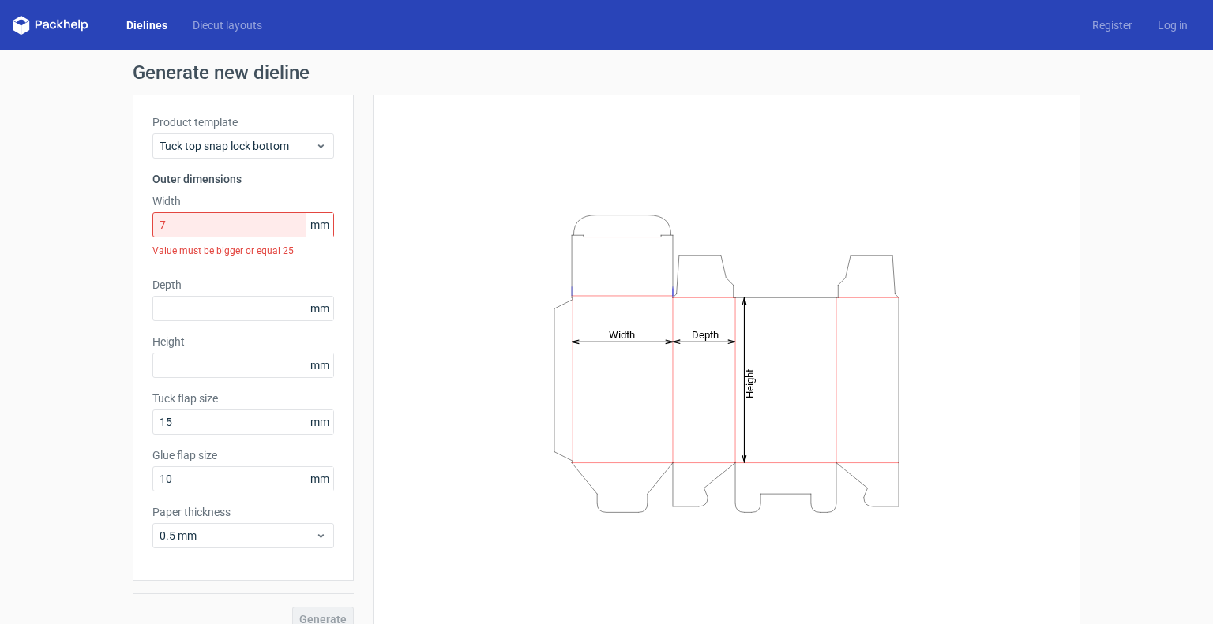
click at [60, 28] on polygon at bounding box center [60, 24] width 6 height 9
